Goal: Task Accomplishment & Management: Complete application form

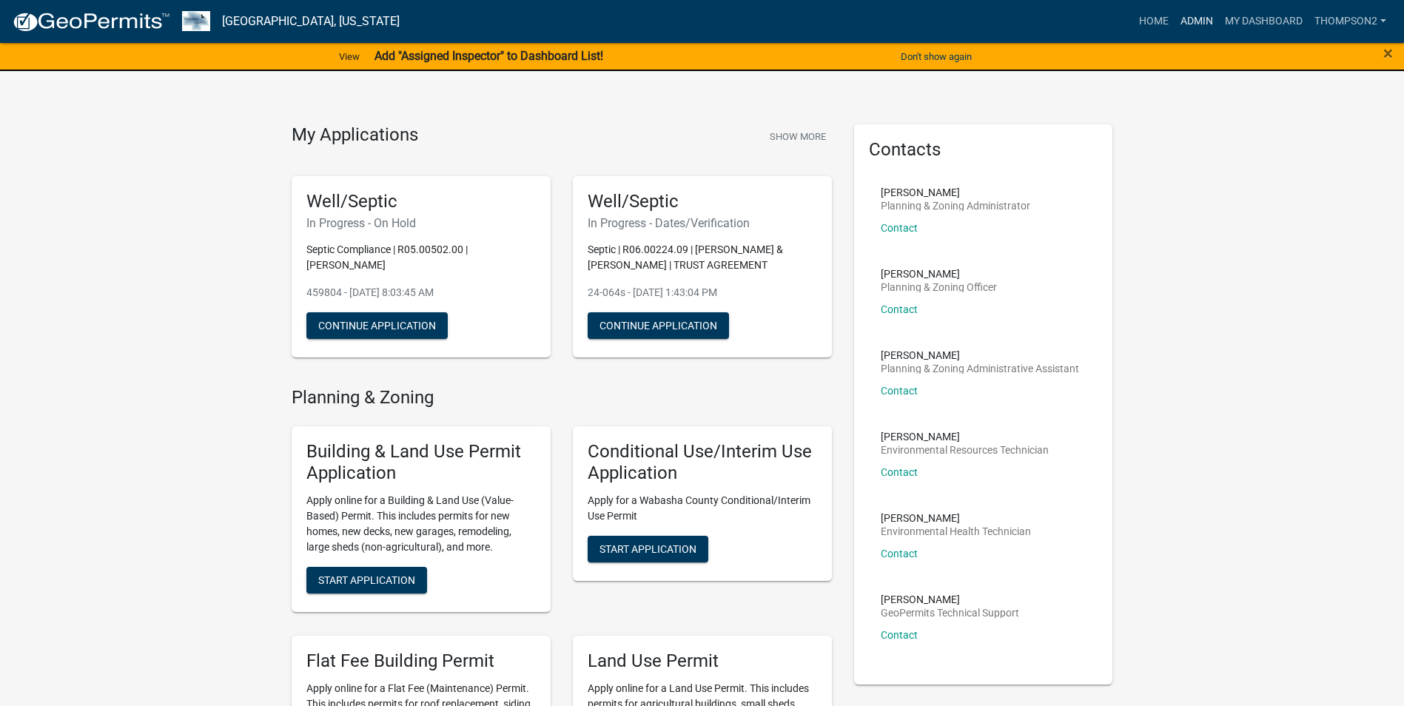
drag, startPoint x: 1208, startPoint y: 16, endPoint x: 1194, endPoint y: 31, distance: 20.4
click at [1206, 16] on link "Admin" at bounding box center [1196, 21] width 44 height 28
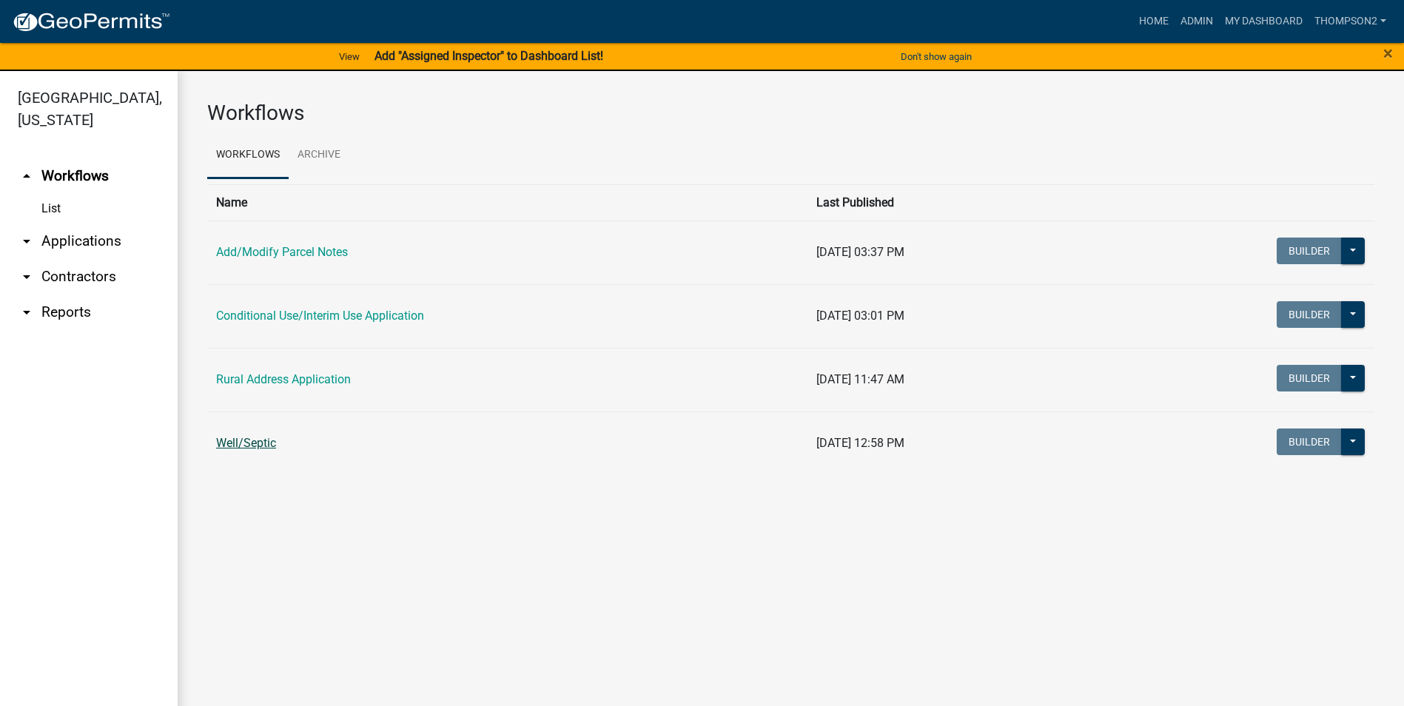
click at [250, 445] on link "Well/Septic" at bounding box center [246, 443] width 60 height 14
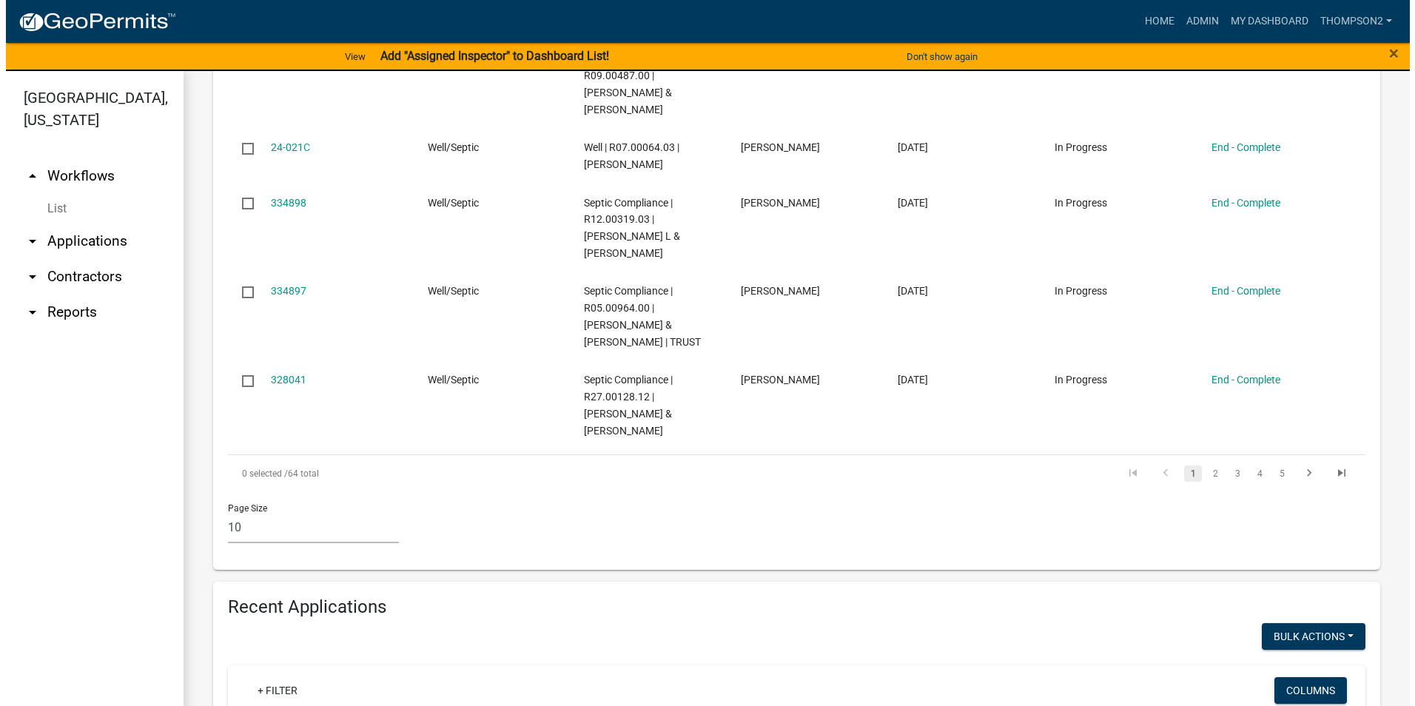
scroll to position [1109, 0]
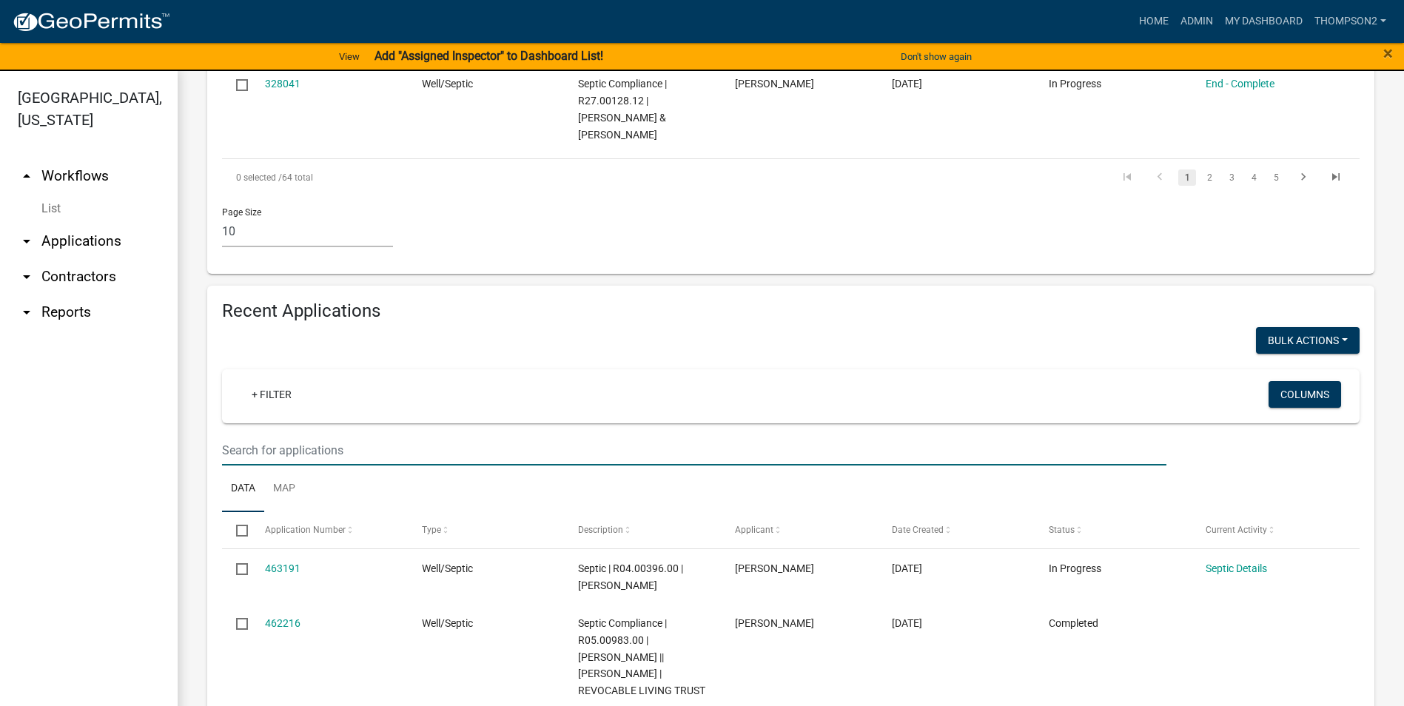
type input "[PERSON_NAME]"
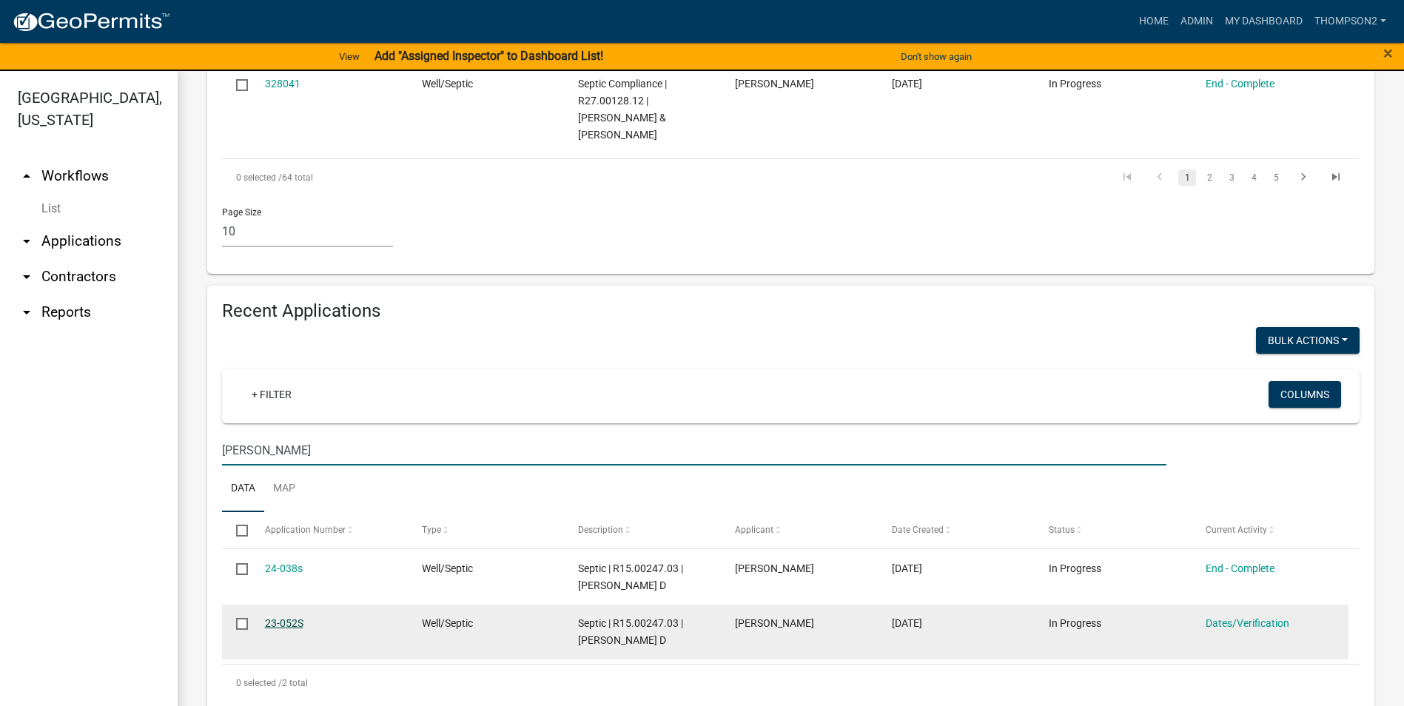
click at [280, 628] on link "23-052S" at bounding box center [284, 623] width 38 height 12
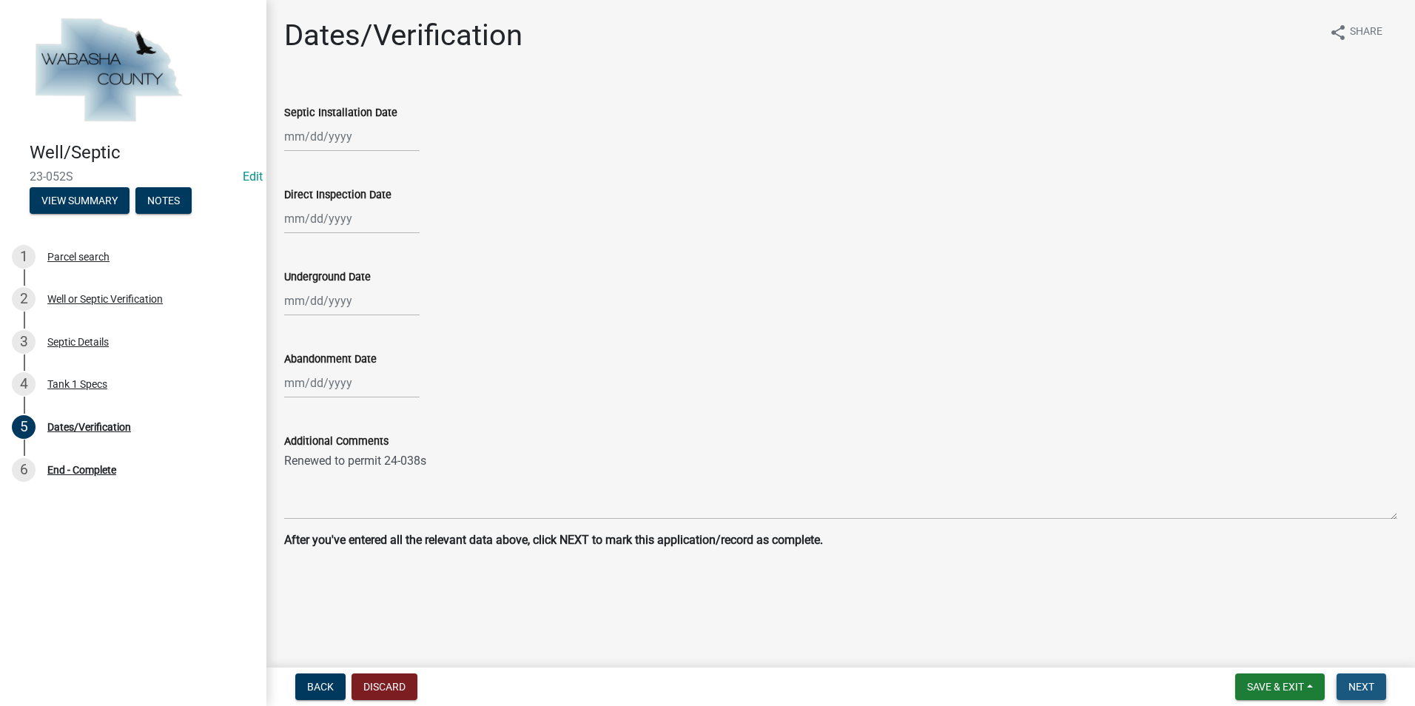
click at [1354, 687] on span "Next" at bounding box center [1361, 687] width 26 height 12
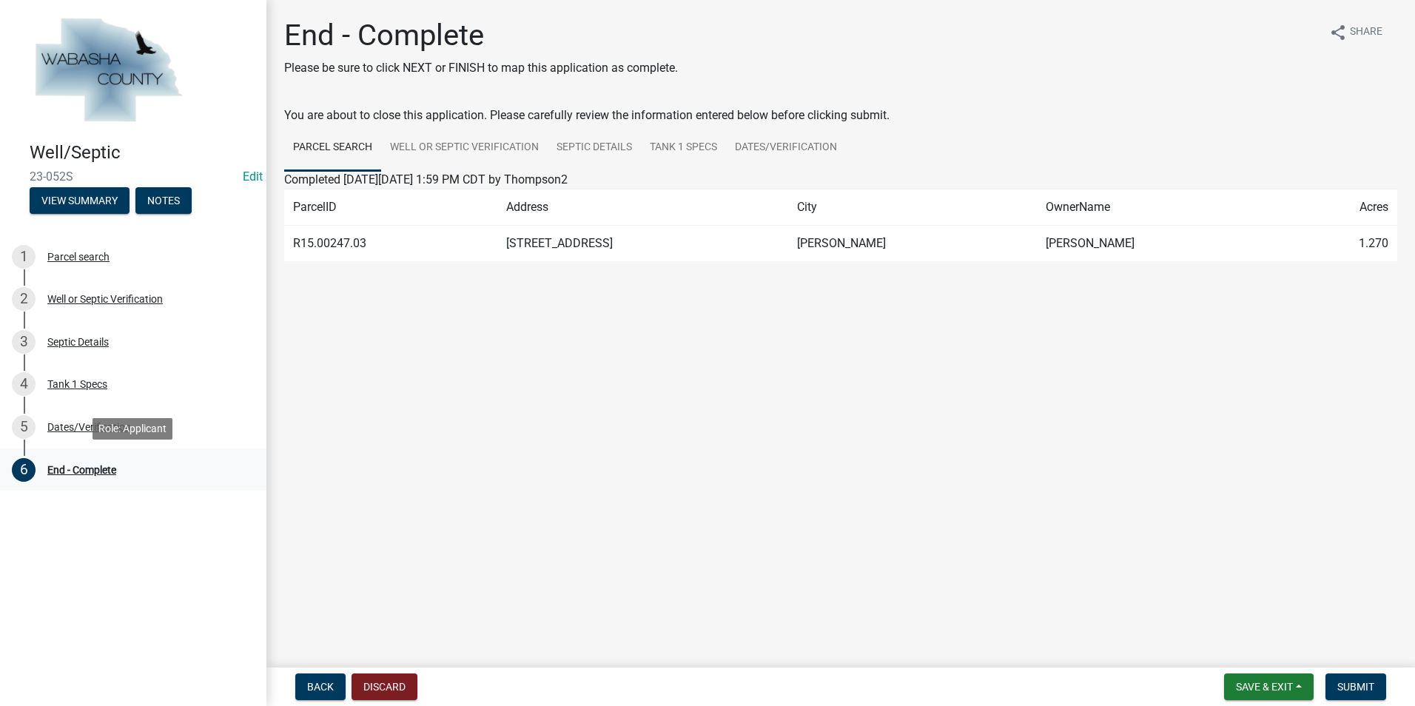
click at [103, 469] on div "End - Complete" at bounding box center [81, 470] width 69 height 10
click at [1353, 691] on span "Submit" at bounding box center [1355, 687] width 37 height 12
